Goal: Navigation & Orientation: Find specific page/section

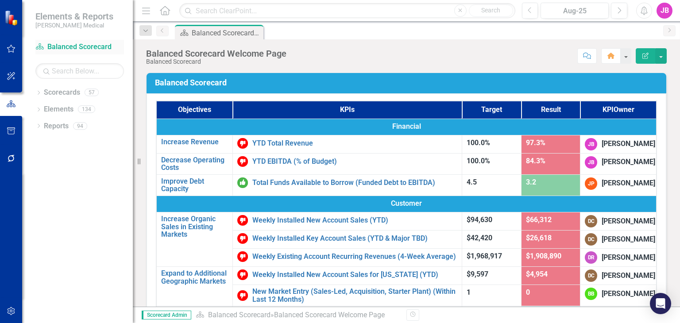
click at [73, 44] on link "Scorecard Balanced Scorecard" at bounding box center [79, 47] width 89 height 10
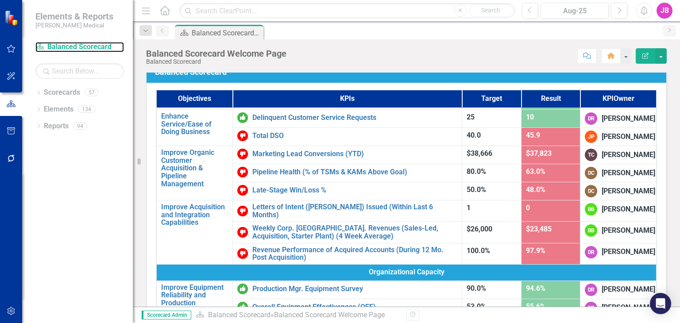
scroll to position [329, 0]
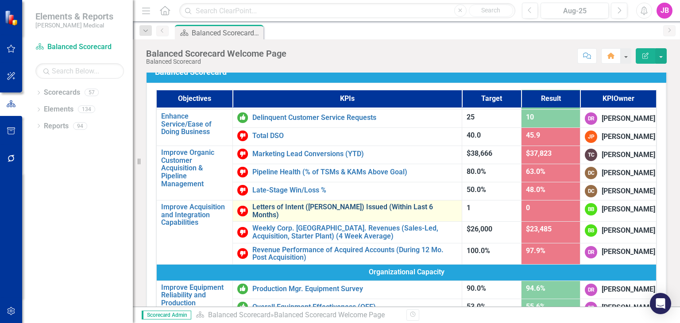
click at [286, 218] on link "Letters of Intent ([PERSON_NAME]) Issued (Within Last 6 Months)" at bounding box center [354, 210] width 205 height 15
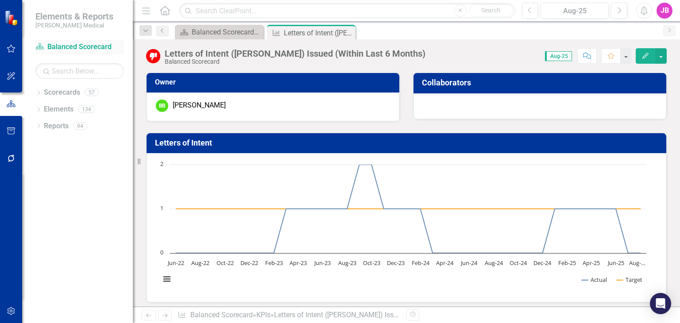
click at [77, 41] on div "Scorecard Balanced Scorecard" at bounding box center [79, 47] width 89 height 15
click at [76, 45] on link "Scorecard Balanced Scorecard" at bounding box center [79, 47] width 89 height 10
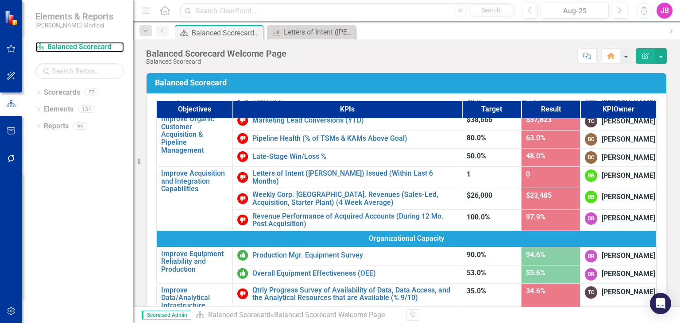
scroll to position [374, 0]
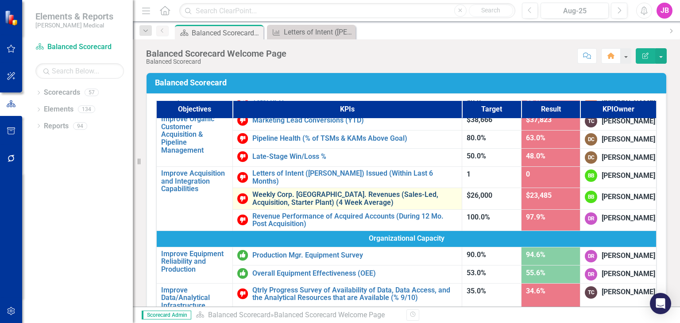
click at [289, 206] on link "Weekly Corp. [GEOGRAPHIC_DATA]. Revenues (Sales-Led, Acquisition, Starter Plant…" at bounding box center [354, 198] width 205 height 15
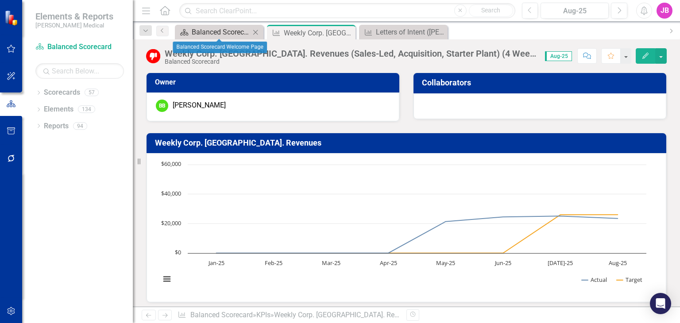
click at [209, 35] on div "Balanced Scorecard Welcome Page" at bounding box center [221, 32] width 58 height 11
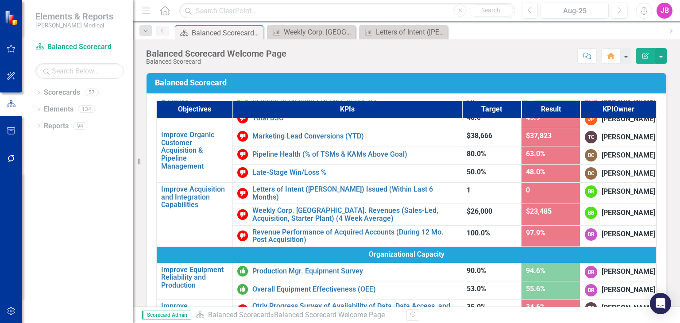
scroll to position [375, 0]
